Goal: Task Accomplishment & Management: Use online tool/utility

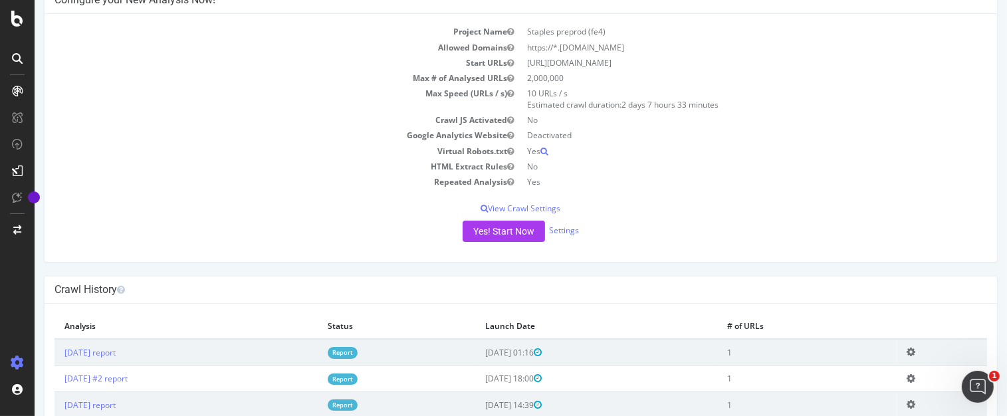
scroll to position [306, 0]
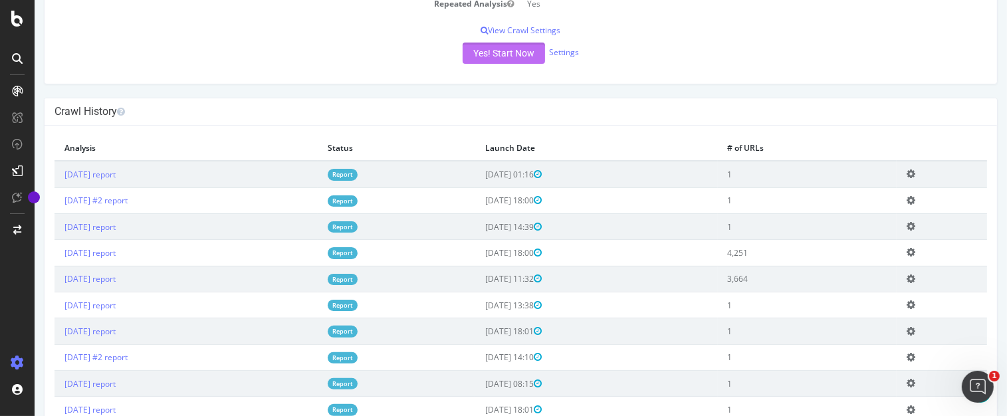
click at [503, 53] on button "Yes! Start Now" at bounding box center [504, 53] width 82 height 21
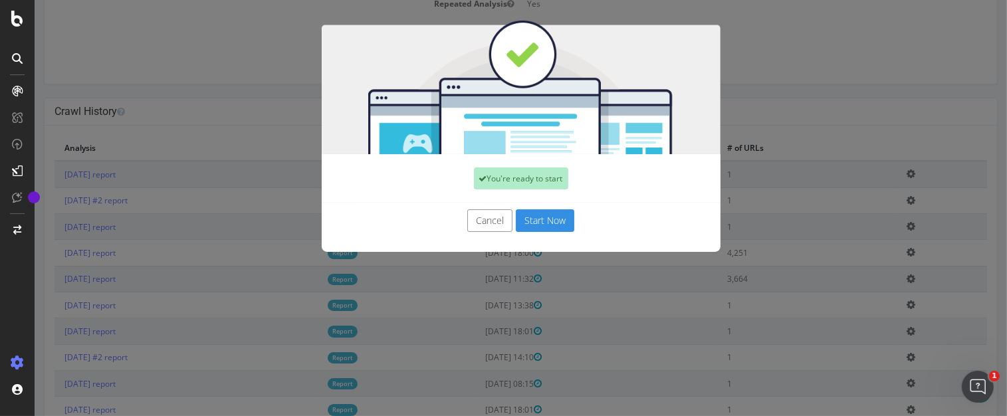
click at [548, 229] on button "Start Now" at bounding box center [545, 220] width 58 height 23
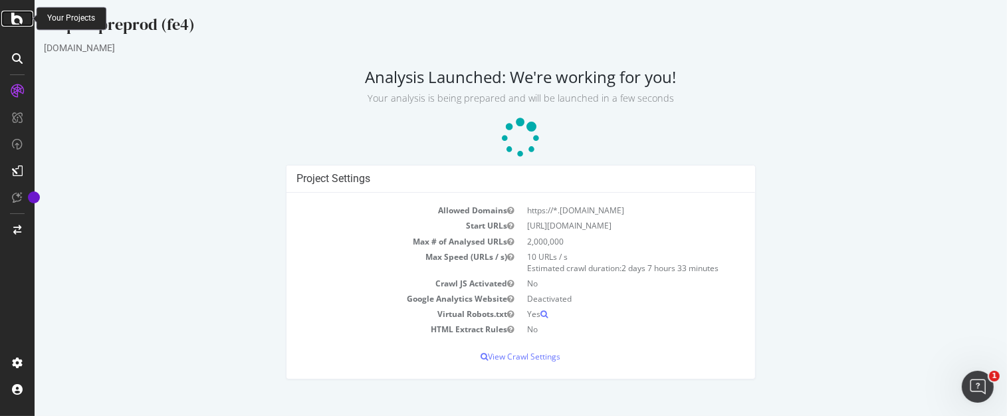
click at [11, 15] on icon at bounding box center [17, 19] width 12 height 16
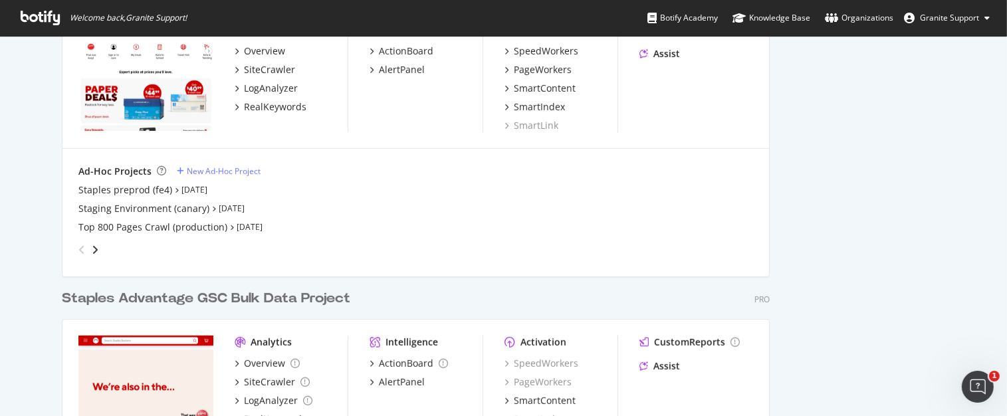
scroll to position [736, 0]
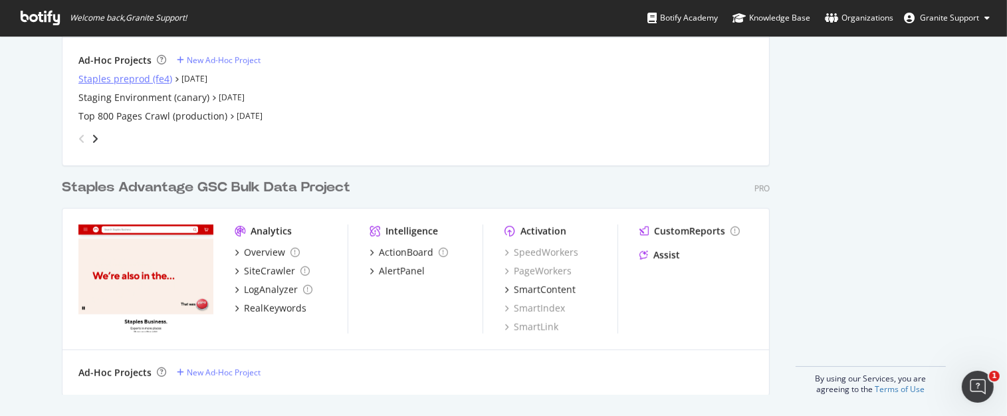
click at [156, 75] on div "Staples preprod (fe4)" at bounding box center [125, 78] width 94 height 13
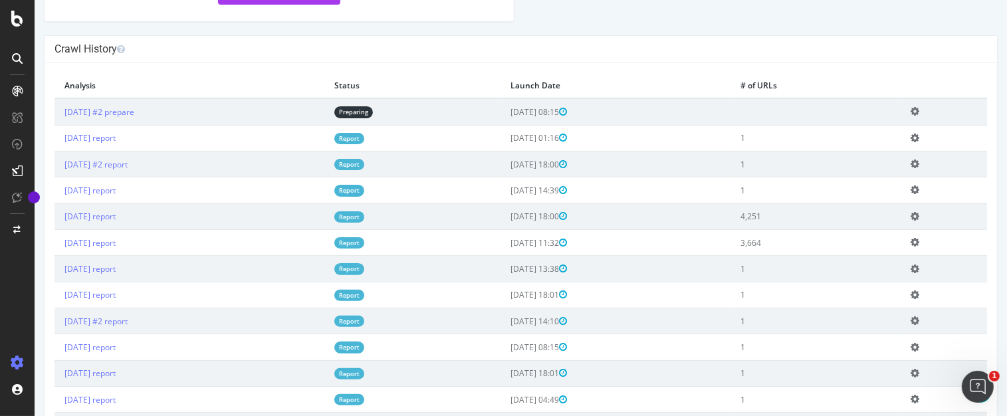
scroll to position [383, 0]
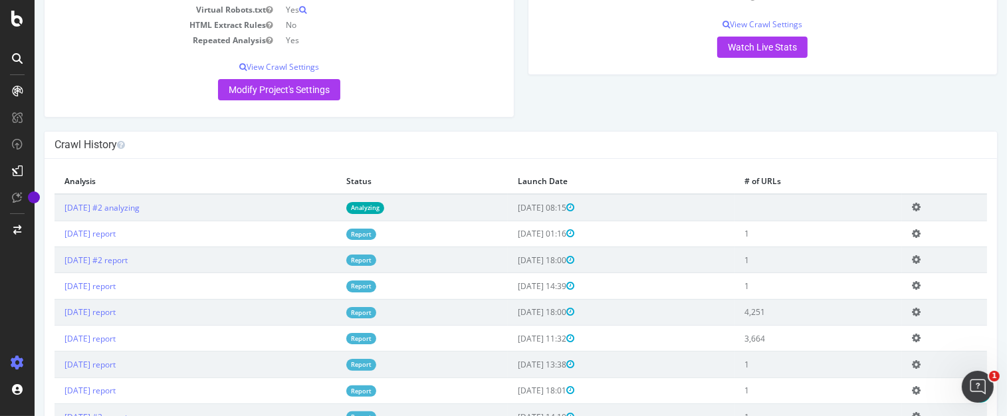
scroll to position [270, 0]
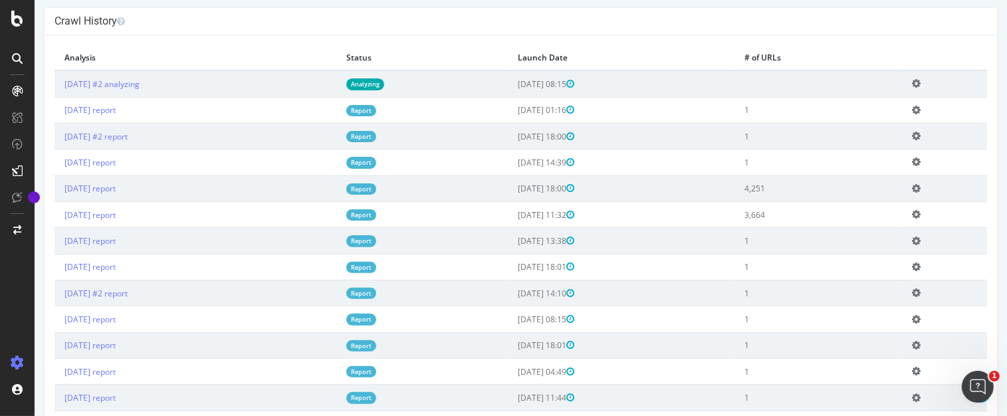
scroll to position [390, 0]
